Goal: Information Seeking & Learning: Learn about a topic

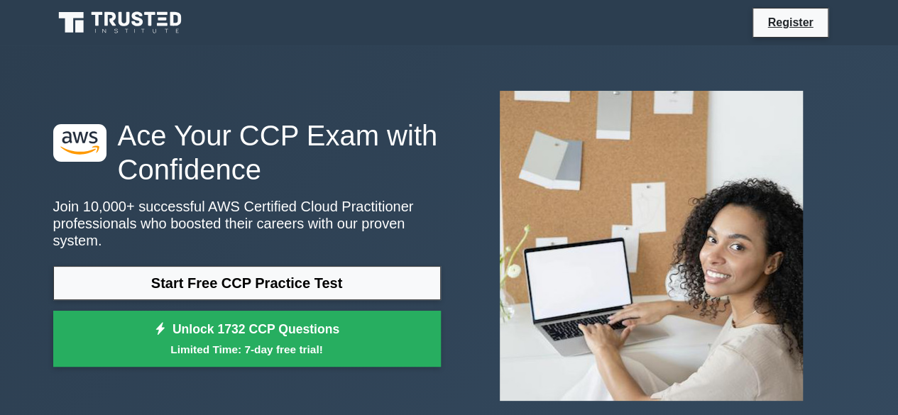
scroll to position [1, 0]
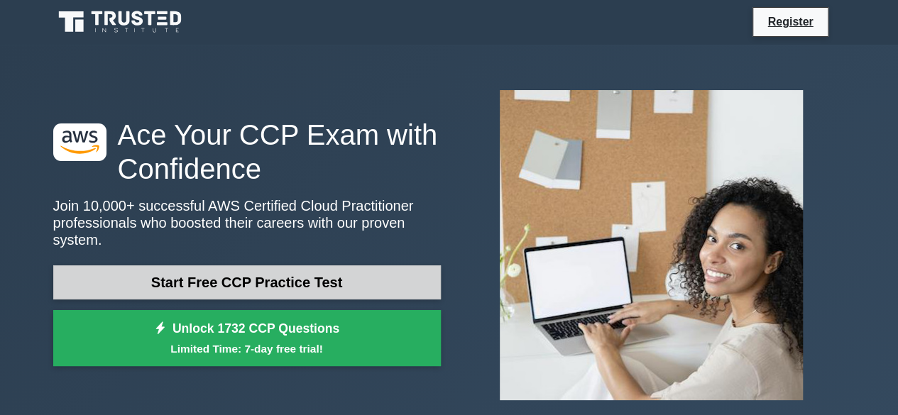
click at [332, 274] on link "Start Free CCP Practice Test" at bounding box center [247, 283] width 388 height 34
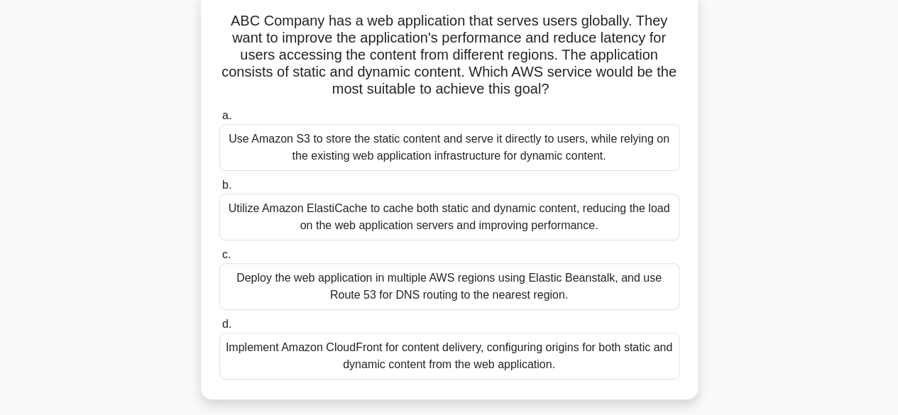
scroll to position [100, 0]
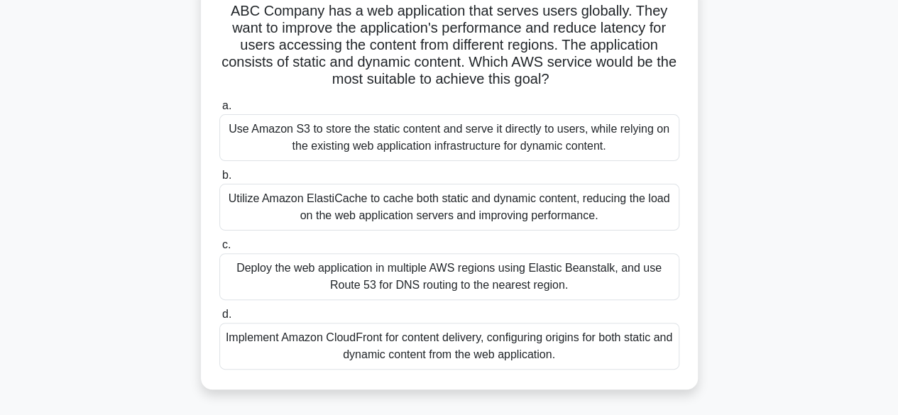
click at [345, 211] on div "Utilize Amazon ElastiCache to cache both static and dynamic content, reducing t…" at bounding box center [449, 207] width 460 height 47
click at [219, 180] on input "b. Utilize Amazon ElastiCache to cache both static and dynamic content, reducin…" at bounding box center [219, 175] width 0 height 9
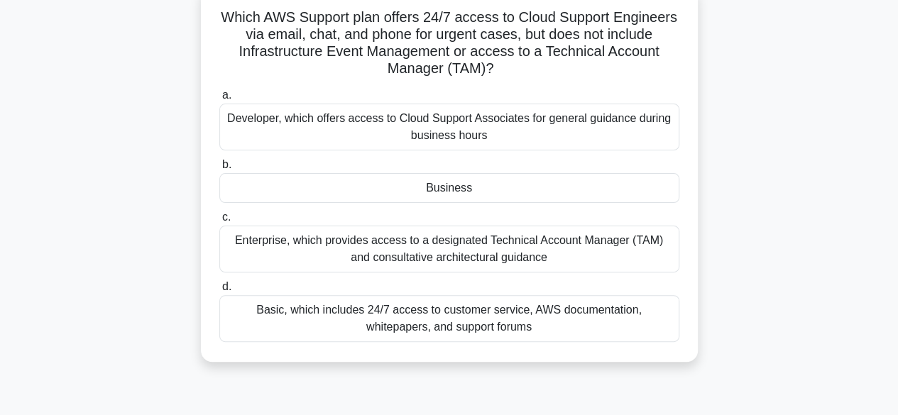
scroll to position [98, 0]
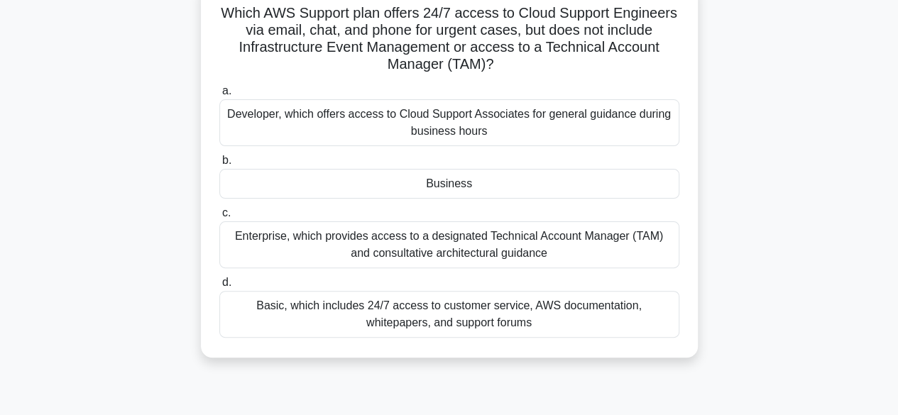
click at [379, 245] on div "Enterprise, which provides access to a designated Technical Account Manager (TA…" at bounding box center [449, 245] width 460 height 47
click at [219, 218] on input "c. Enterprise, which provides access to a designated Technical Account Manager …" at bounding box center [219, 213] width 0 height 9
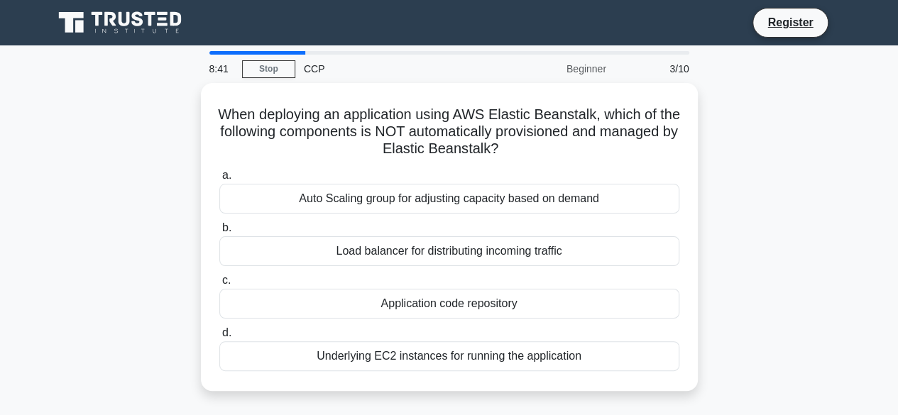
scroll to position [0, 0]
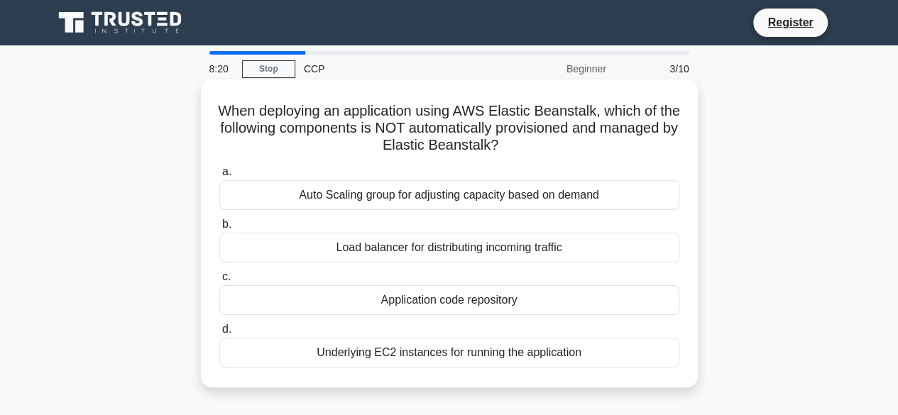
click at [439, 236] on div "Load balancer for distributing incoming traffic" at bounding box center [449, 248] width 460 height 30
click at [219, 229] on input "b. Load balancer for distributing incoming traffic" at bounding box center [219, 224] width 0 height 9
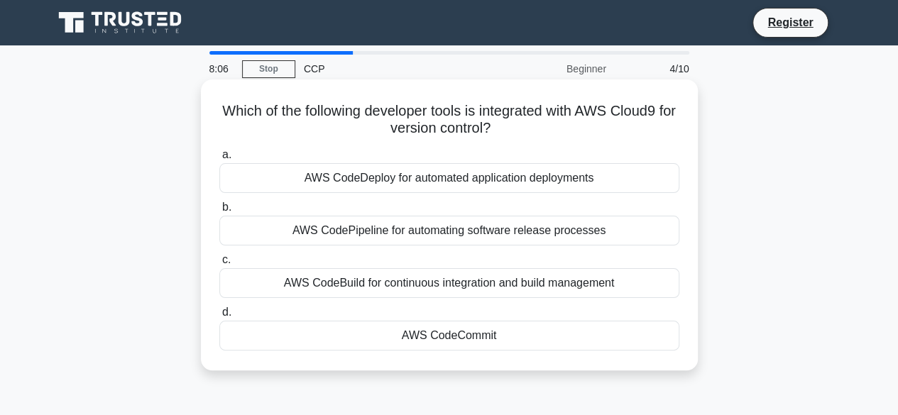
click at [423, 293] on div "AWS CodeBuild for continuous integration and build management" at bounding box center [449, 283] width 460 height 30
click at [219, 265] on input "c. AWS CodeBuild for continuous integration and build management" at bounding box center [219, 260] width 0 height 9
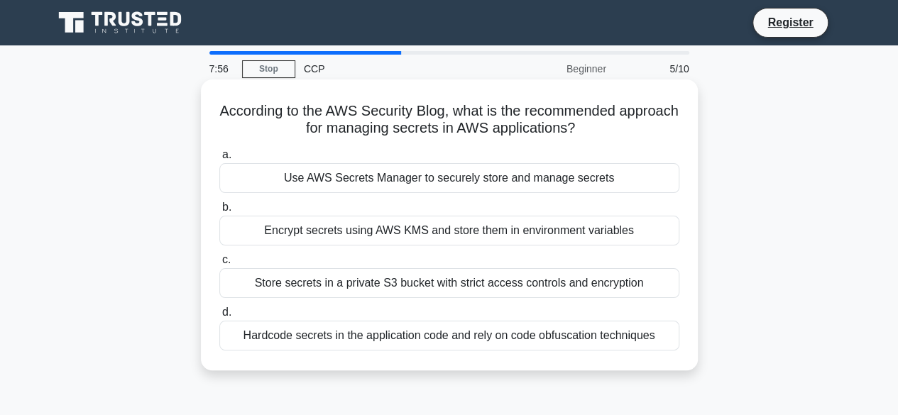
click at [449, 251] on label "c. Store secrets in a private S3 bucket with strict access controls and encrypt…" at bounding box center [449, 274] width 460 height 47
click at [219, 256] on input "c. Store secrets in a private S3 bucket with strict access controls and encrypt…" at bounding box center [219, 260] width 0 height 9
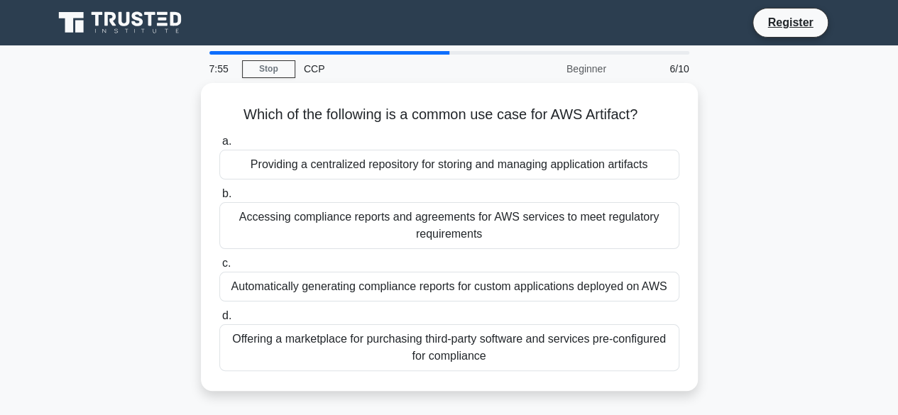
click at [470, 232] on div "Accessing compliance reports and agreements for AWS services to meet regulatory…" at bounding box center [449, 225] width 460 height 47
click at [219, 199] on input "b. Accessing compliance reports and agreements for AWS services to meet regulat…" at bounding box center [219, 194] width 0 height 9
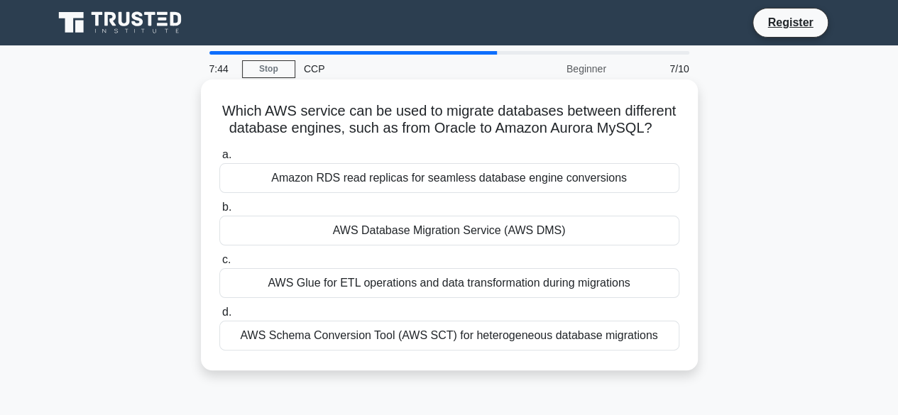
click at [435, 285] on div "AWS Glue for ETL operations and data transformation during migrations" at bounding box center [449, 283] width 460 height 30
click at [219, 265] on input "c. AWS Glue for ETL operations and data transformation during migrations" at bounding box center [219, 260] width 0 height 9
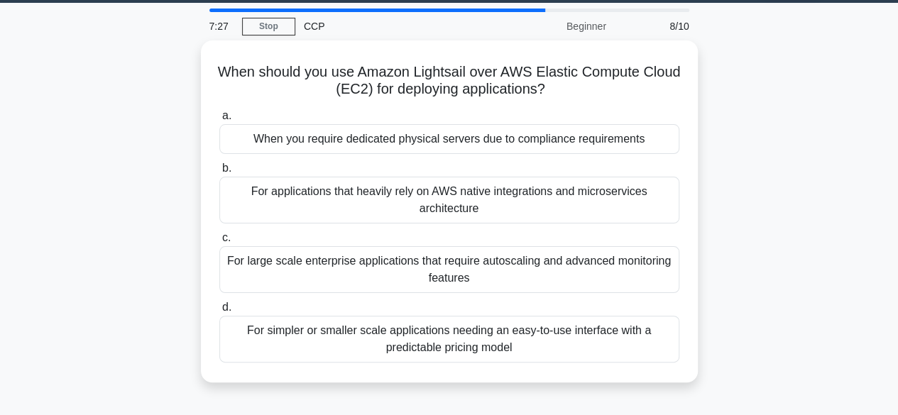
scroll to position [43, 0]
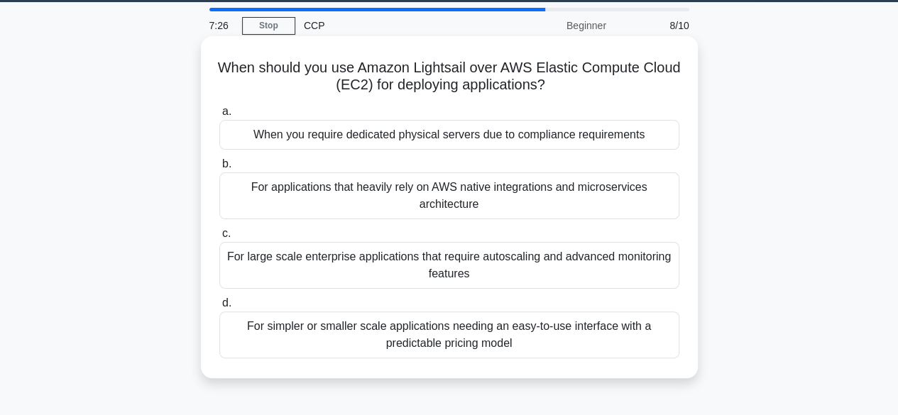
click at [483, 271] on div "For large scale enterprise applications that require autoscaling and advanced m…" at bounding box center [449, 265] width 460 height 47
click at [219, 239] on input "c. For large scale enterprise applications that require autoscaling and advance…" at bounding box center [219, 233] width 0 height 9
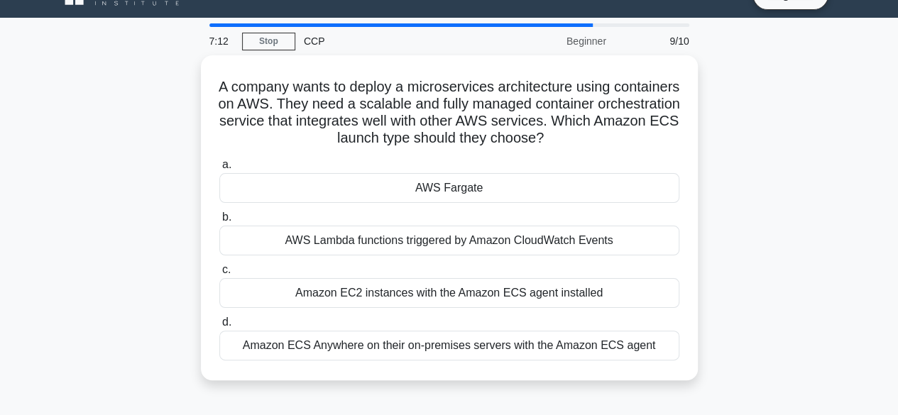
scroll to position [30, 0]
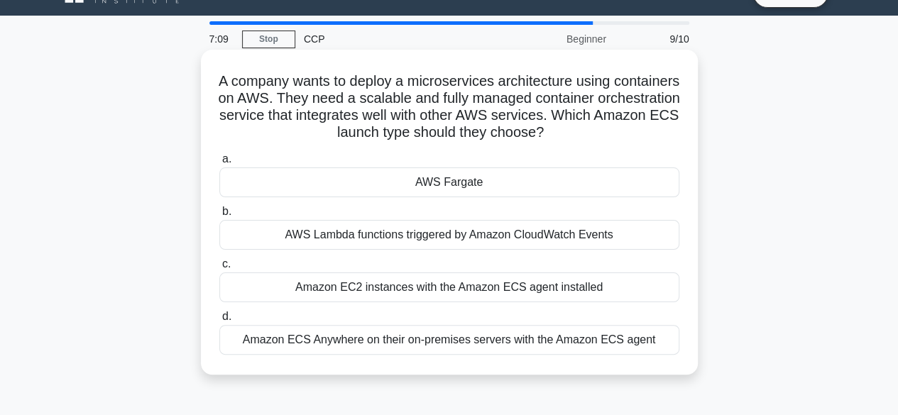
click at [503, 248] on div "AWS Lambda functions triggered by Amazon CloudWatch Events" at bounding box center [449, 235] width 460 height 30
click at [219, 217] on input "b. AWS Lambda functions triggered by Amazon CloudWatch Events" at bounding box center [219, 211] width 0 height 9
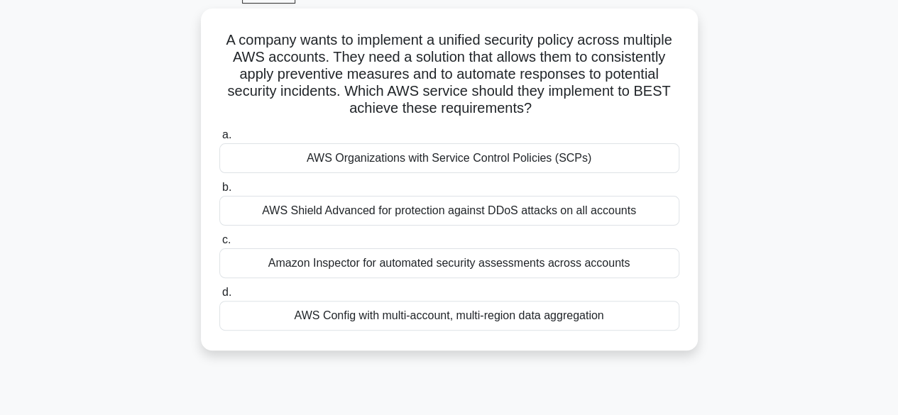
scroll to position [76, 0]
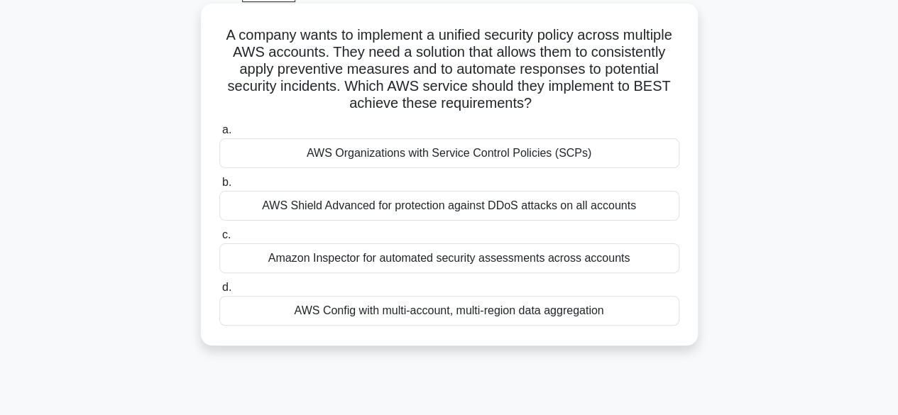
click at [553, 165] on div "AWS Organizations with Service Control Policies (SCPs)" at bounding box center [449, 153] width 460 height 30
click at [219, 135] on input "a. AWS Organizations with Service Control Policies (SCPs)" at bounding box center [219, 130] width 0 height 9
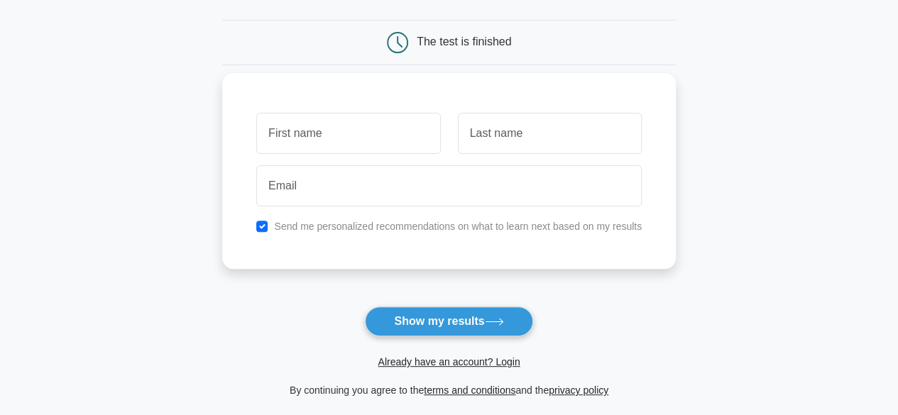
scroll to position [131, 0]
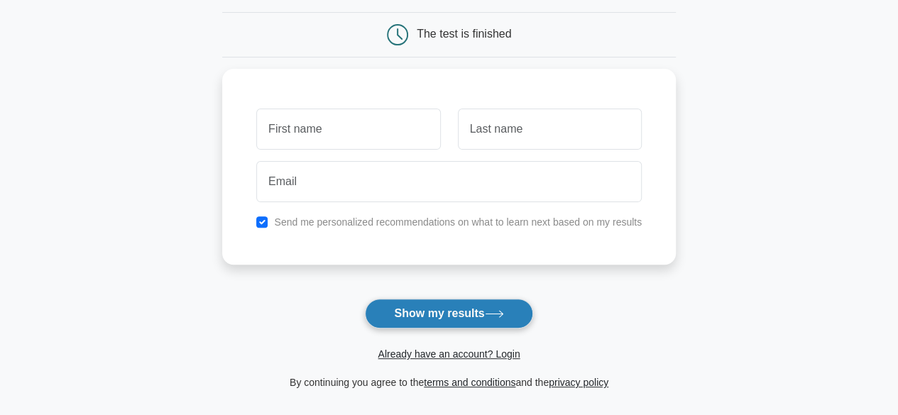
click at [432, 323] on button "Show my results" at bounding box center [449, 314] width 168 height 30
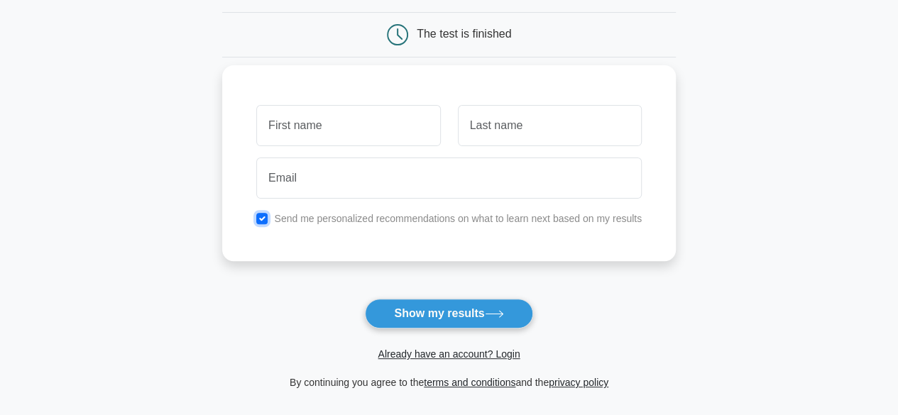
click at [267, 218] on input "checkbox" at bounding box center [261, 218] width 11 height 11
checkbox input "false"
click at [339, 136] on input "text" at bounding box center [348, 125] width 184 height 41
type input "Geetha"
click at [506, 116] on input "text" at bounding box center [550, 125] width 184 height 41
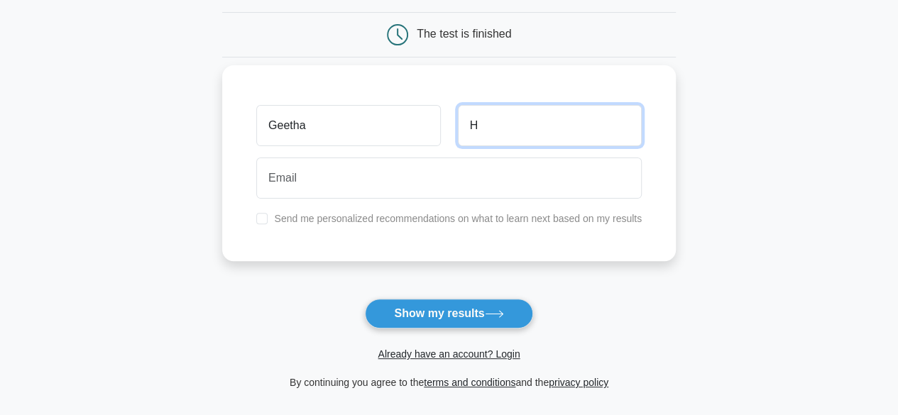
type input "H"
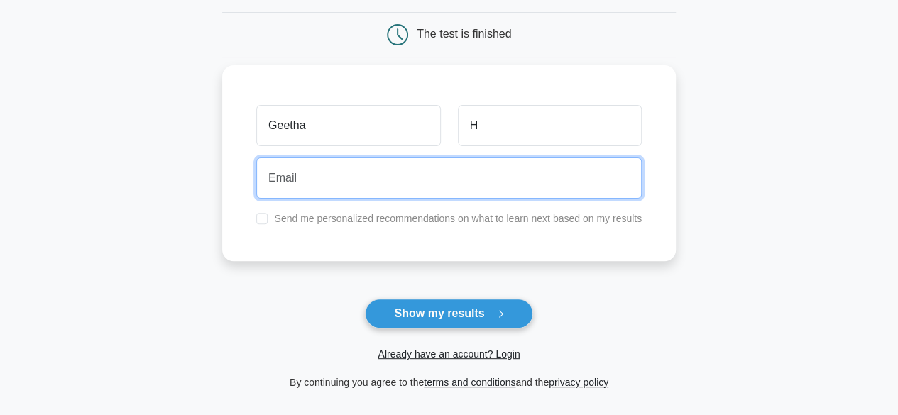
click at [428, 177] on input "email" at bounding box center [449, 178] width 386 height 41
type input "geetha.h0905@gmail.com"
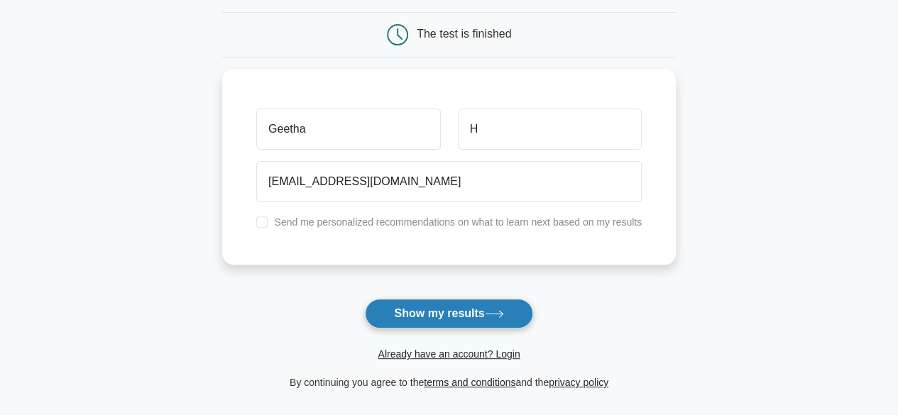
click at [444, 317] on button "Show my results" at bounding box center [449, 314] width 168 height 30
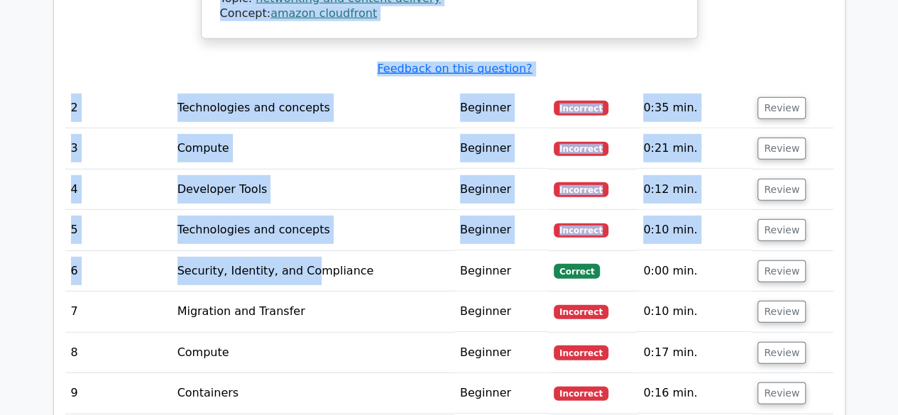
scroll to position [0, 9]
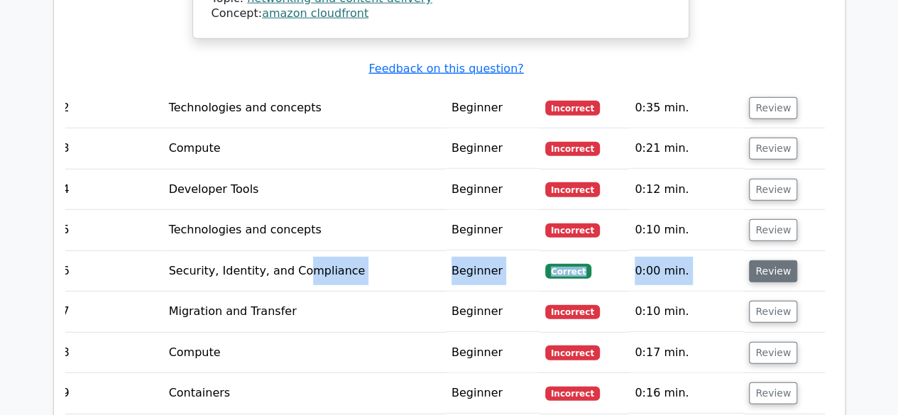
drag, startPoint x: 302, startPoint y: 200, endPoint x: 772, endPoint y: 200, distance: 470.0
click at [772, 251] on tr "6 Security, Identity, and Compliance Beginner Correct 0:00 min. Review" at bounding box center [441, 271] width 768 height 40
click at [772, 261] on button "Review" at bounding box center [773, 272] width 48 height 22
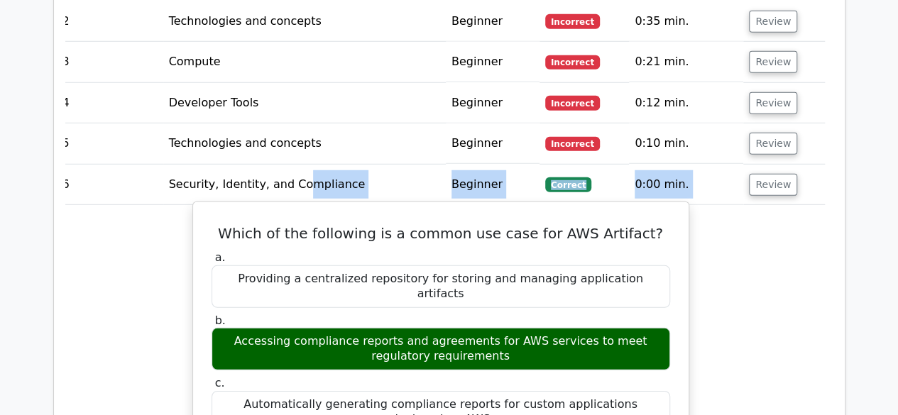
scroll to position [1965, 0]
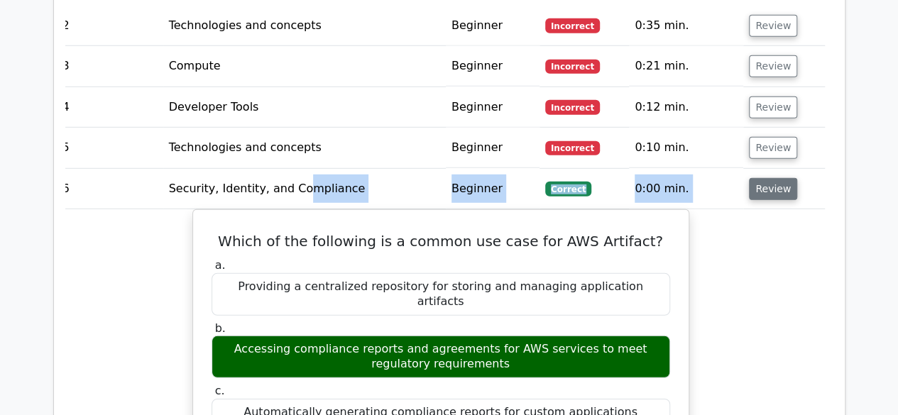
click at [766, 178] on button "Review" at bounding box center [773, 189] width 48 height 22
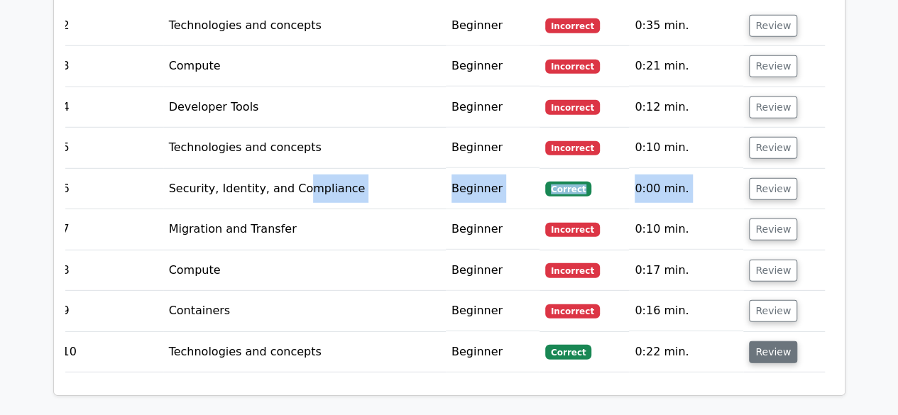
click at [768, 341] on button "Review" at bounding box center [773, 352] width 48 height 22
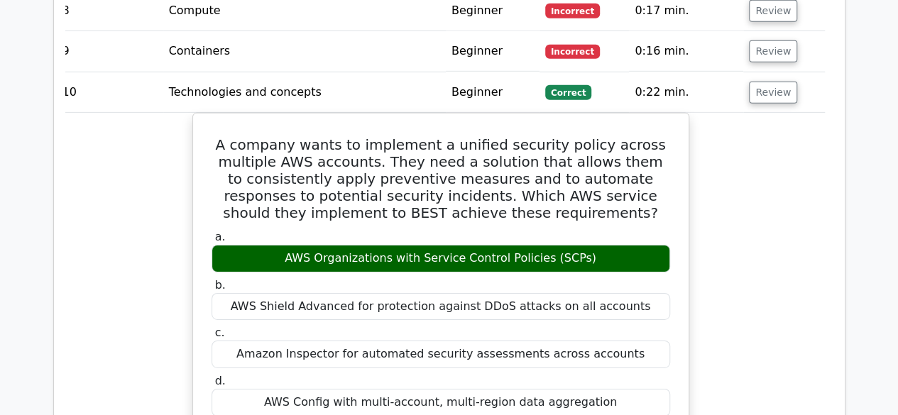
scroll to position [0, 0]
